Goal: Task Accomplishment & Management: Manage account settings

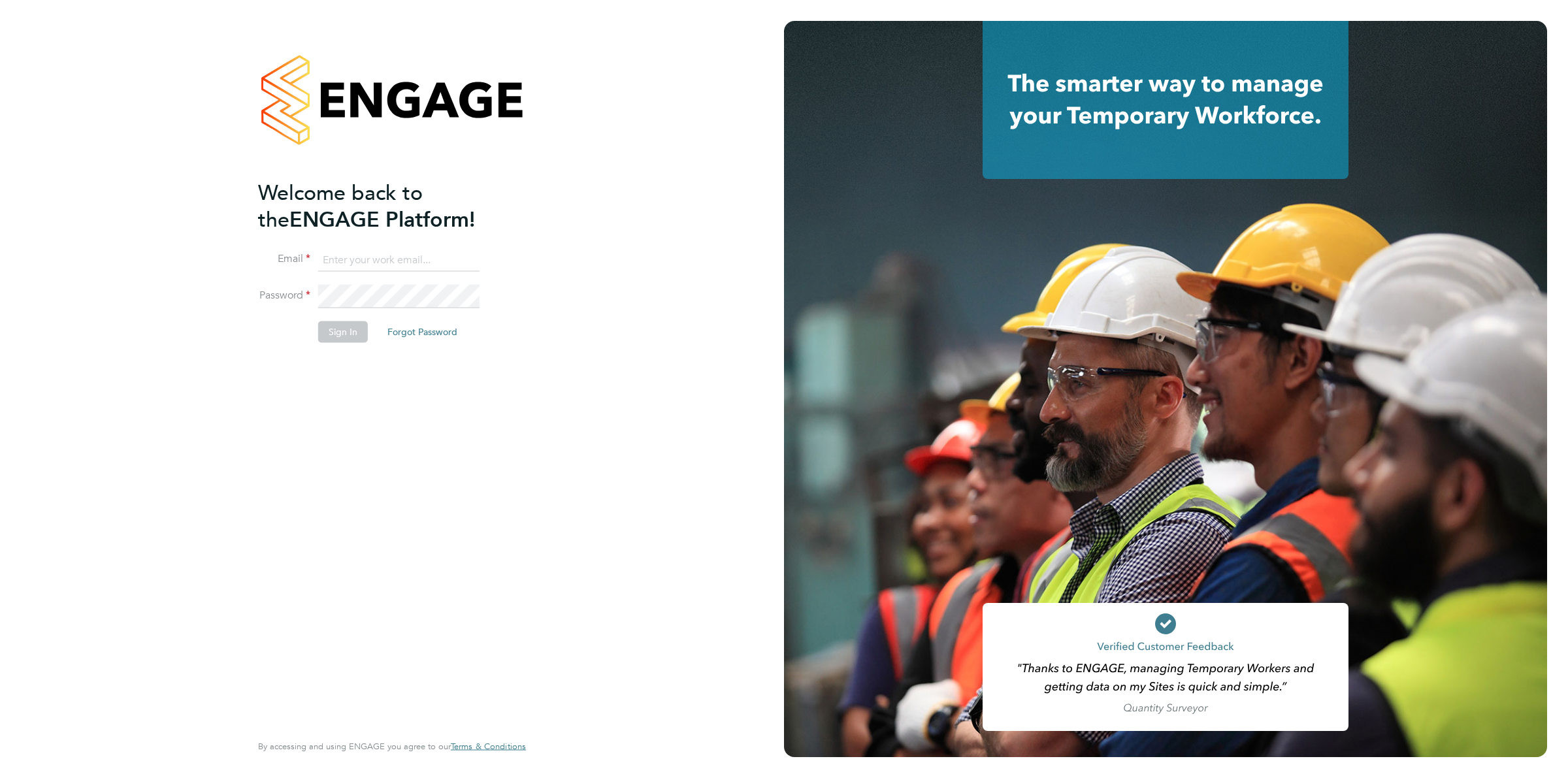
type input "ollie.dart@novaeducation.net"
click at [338, 334] on button "Sign In" at bounding box center [343, 331] width 49 height 21
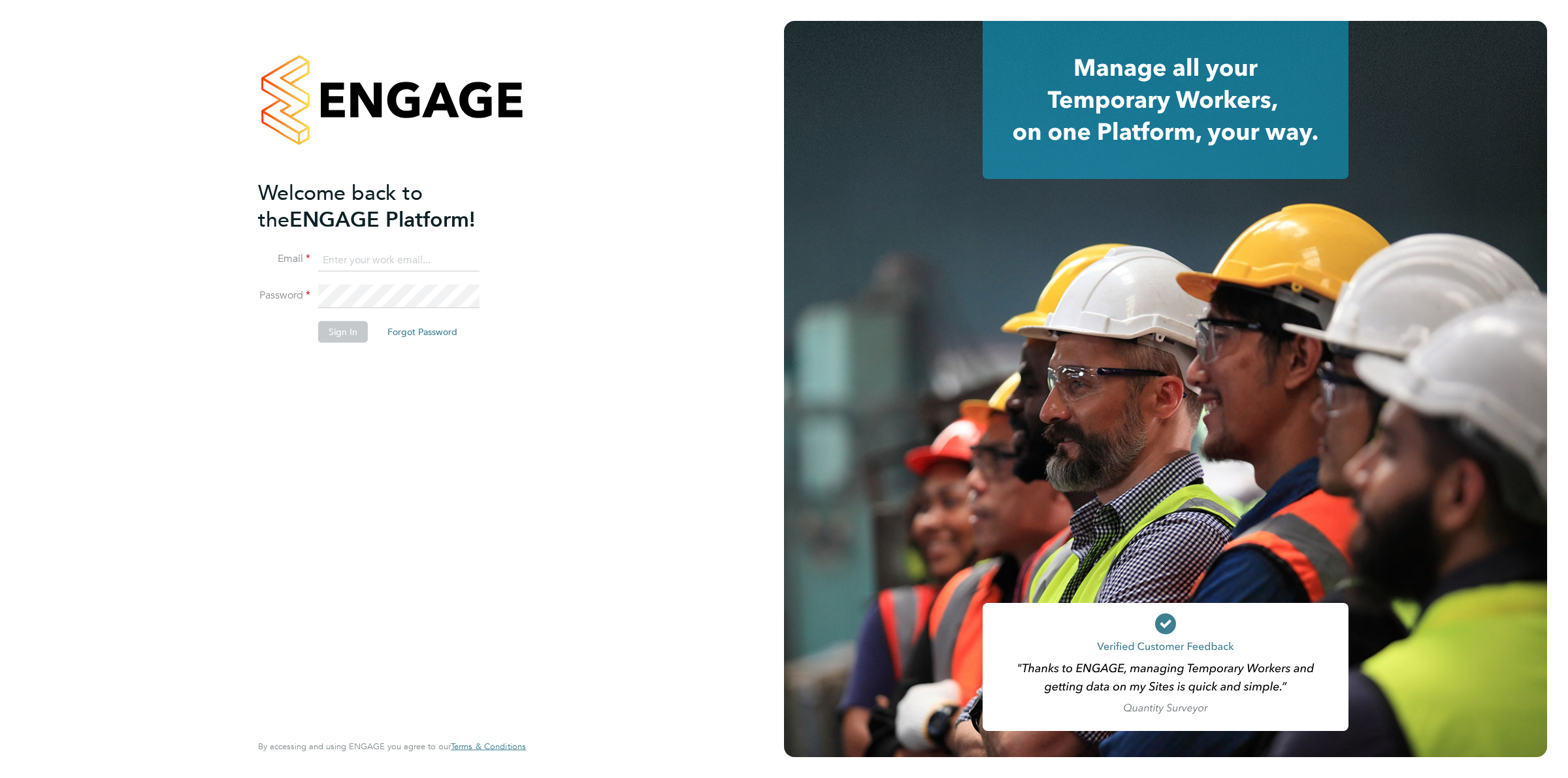
type input "ollie.dart@novaeducation.net"
click at [341, 331] on button "Sign In" at bounding box center [343, 331] width 49 height 21
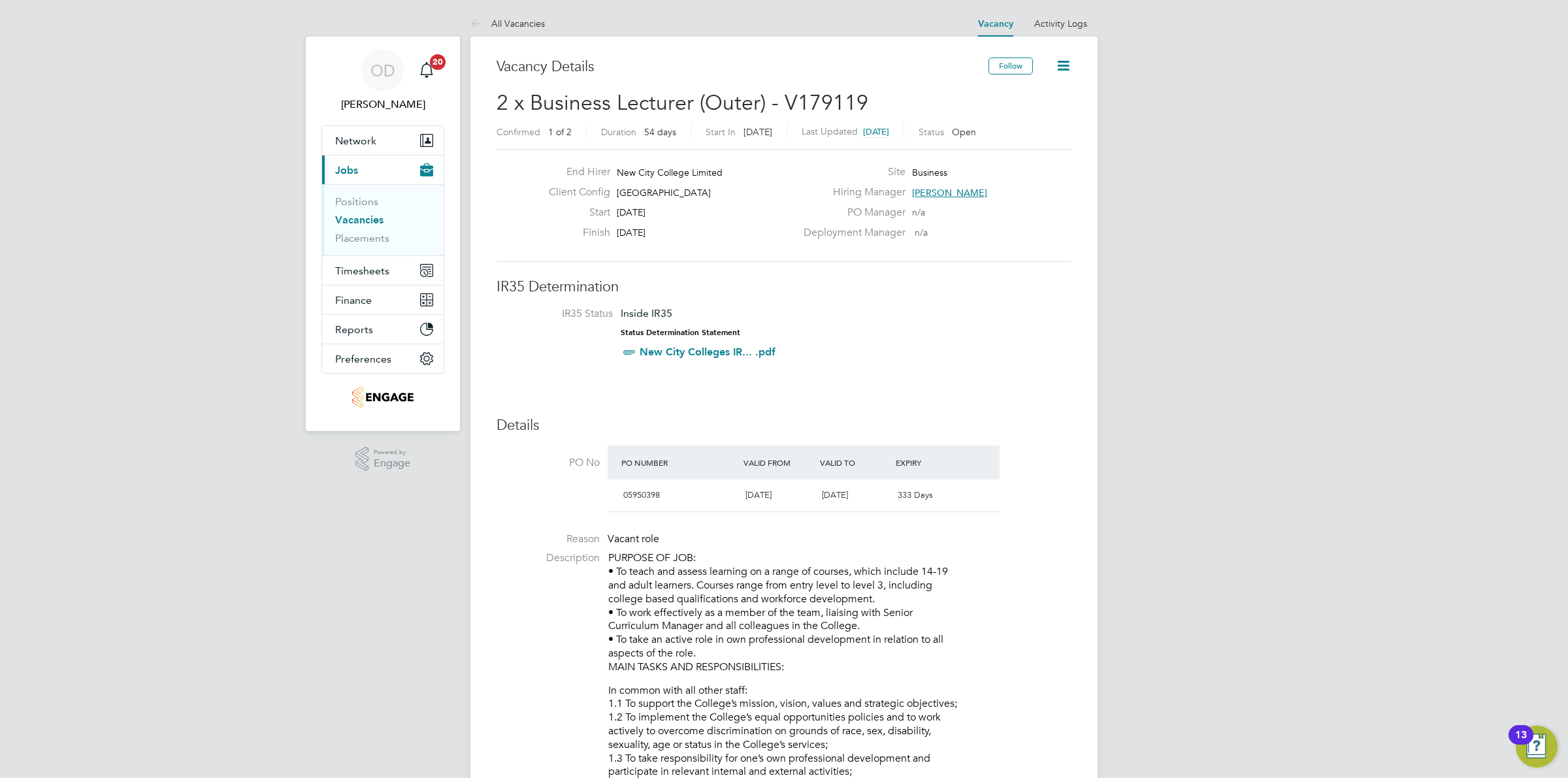
click at [357, 223] on link "Vacancies" at bounding box center [359, 220] width 49 height 13
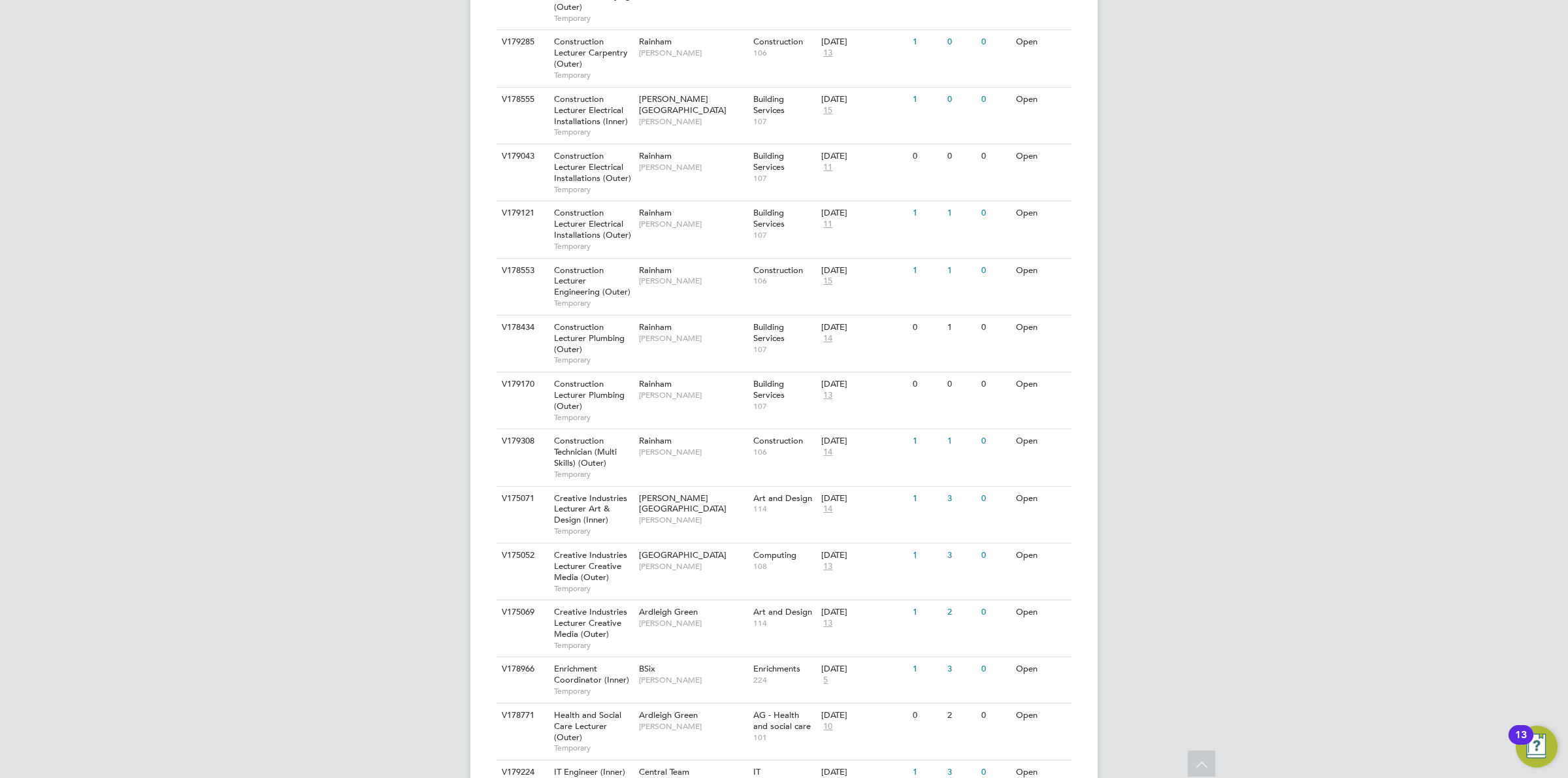
scroll to position [1058, 0]
